Goal: Navigation & Orientation: Find specific page/section

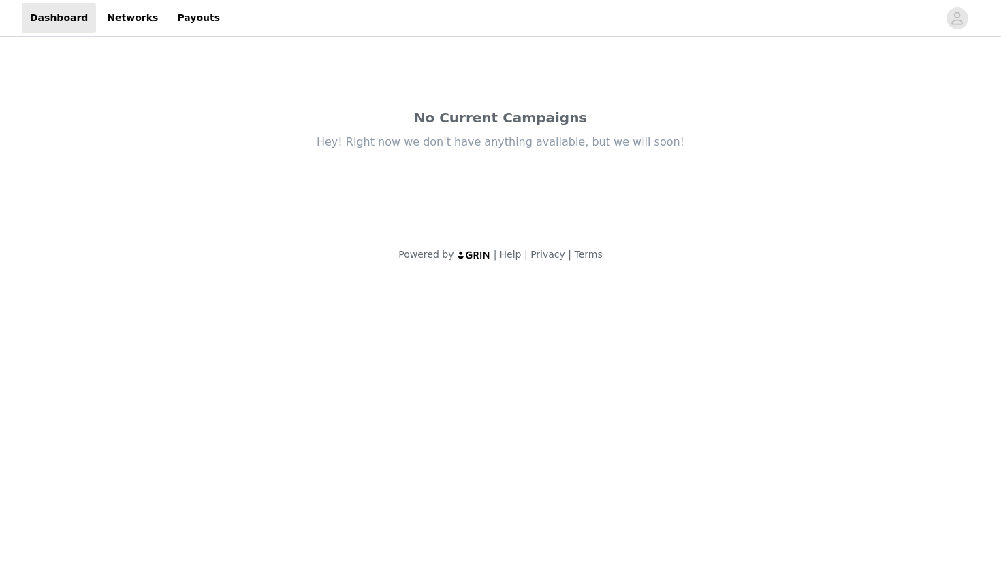
click at [440, 139] on div "Hey! Right now we don't have anything available, but we will soon!" at bounding box center [500, 142] width 572 height 15
click at [110, 20] on link "Networks" at bounding box center [132, 18] width 67 height 31
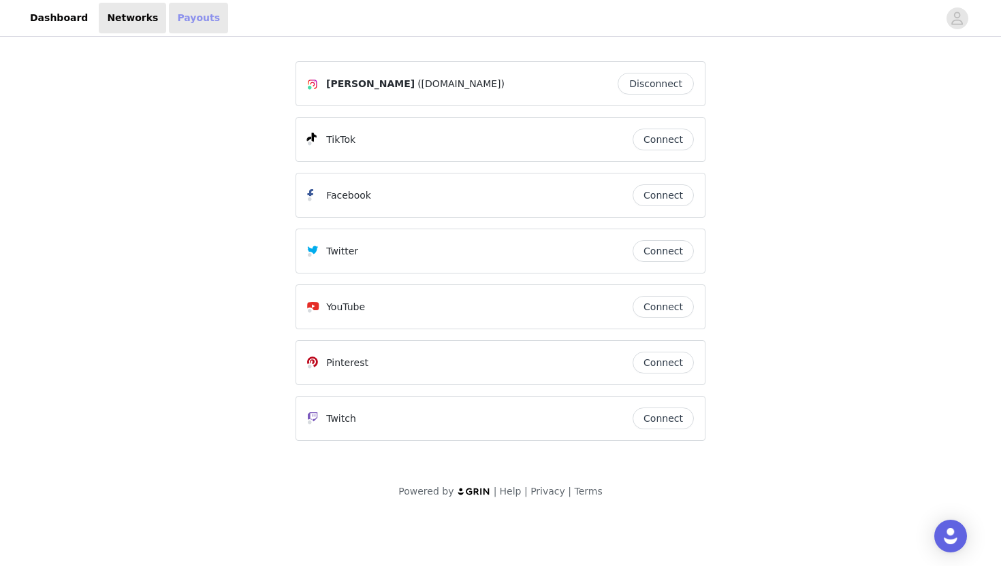
click at [188, 20] on link "Payouts" at bounding box center [198, 18] width 59 height 31
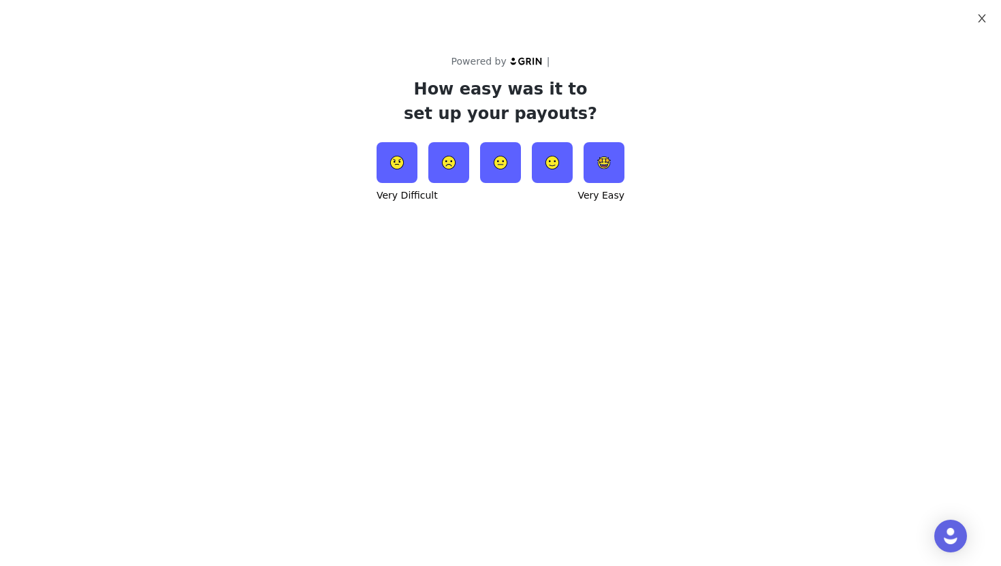
click at [980, 20] on icon "icon: close" at bounding box center [980, 18] width 7 height 8
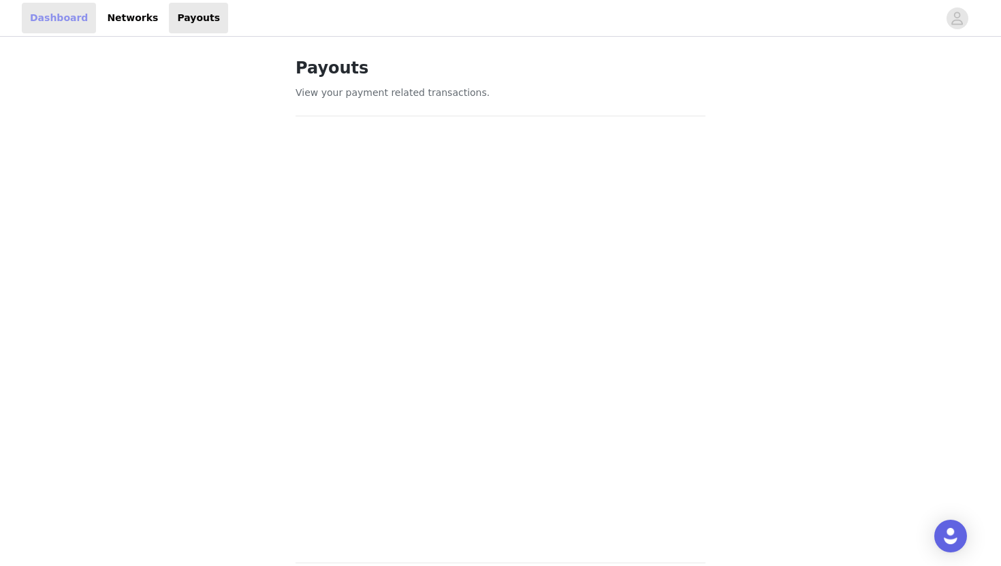
click at [35, 27] on link "Dashboard" at bounding box center [59, 18] width 74 height 31
